Goal: Transaction & Acquisition: Purchase product/service

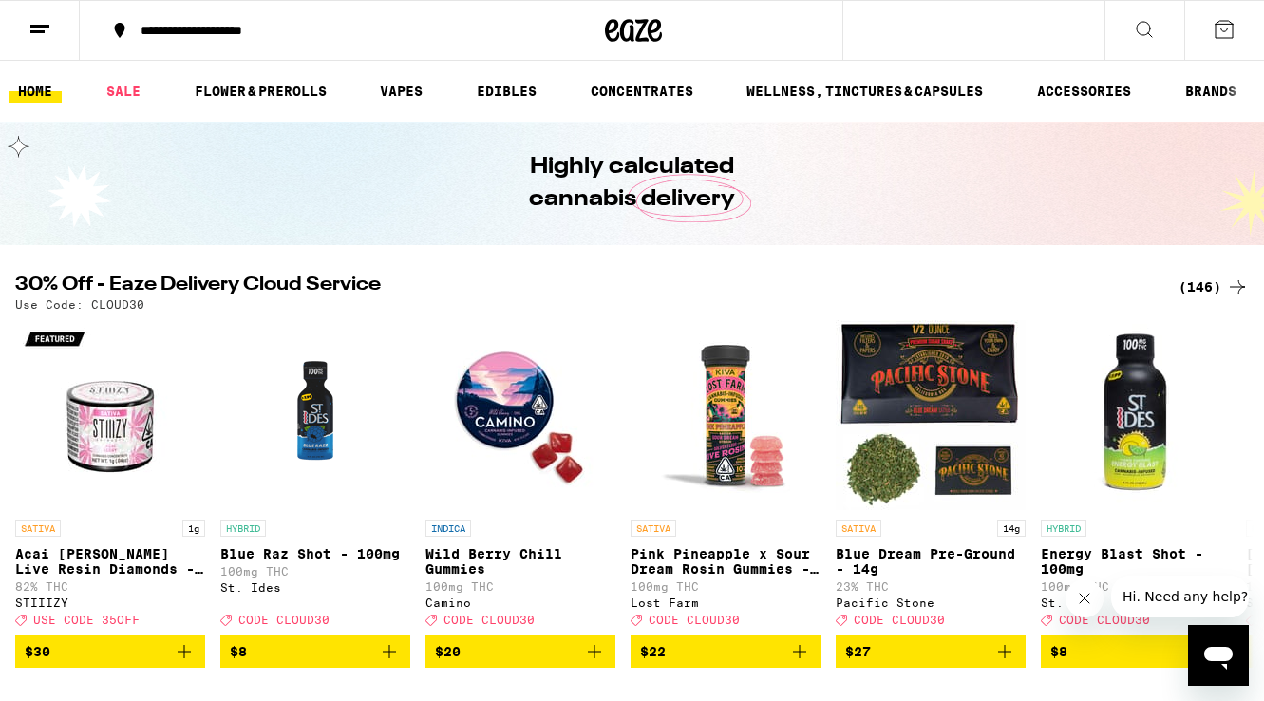
click at [1217, 279] on div "(146)" at bounding box center [1213, 286] width 70 height 23
